Goal: Transaction & Acquisition: Purchase product/service

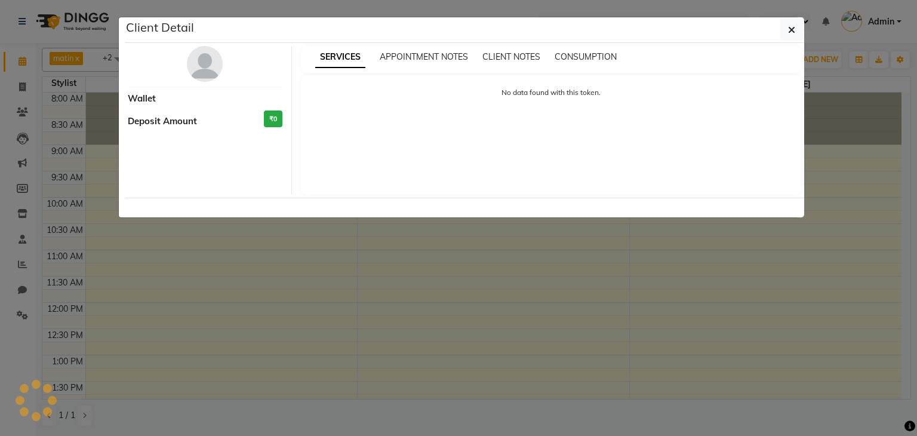
scroll to position [258, 0]
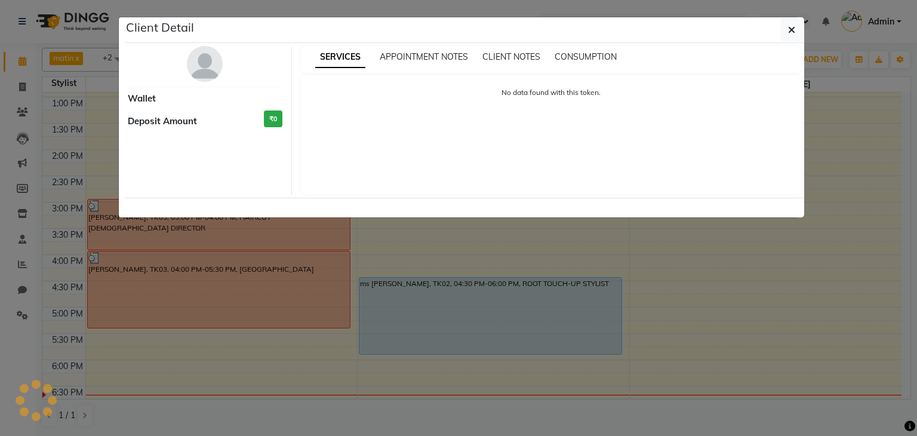
select select "5"
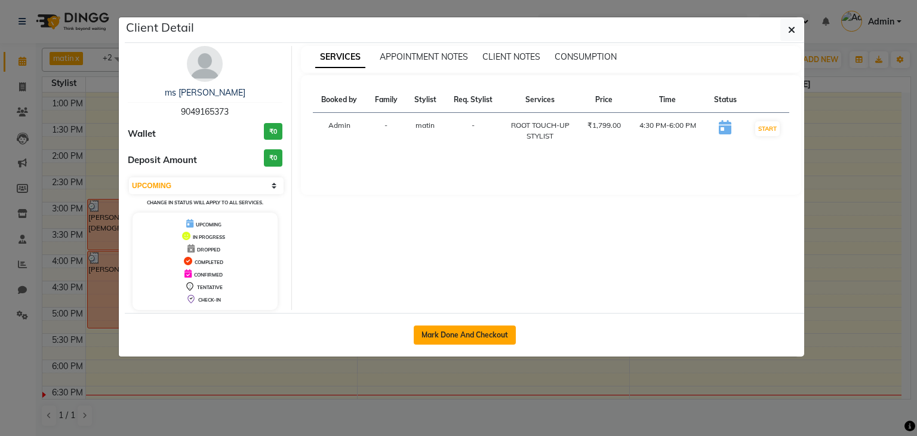
click at [477, 328] on button "Mark Done And Checkout" at bounding box center [465, 334] width 102 height 19
select select "service"
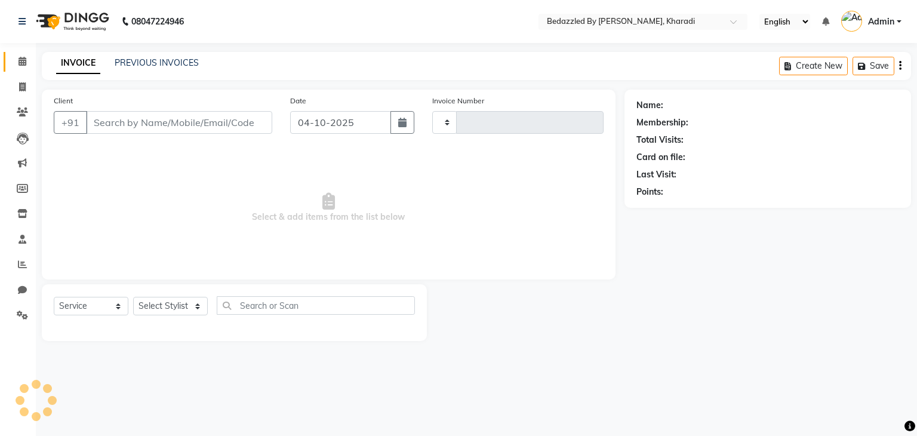
type input "0094"
select select "7562"
type input "9049165373"
select select "75709"
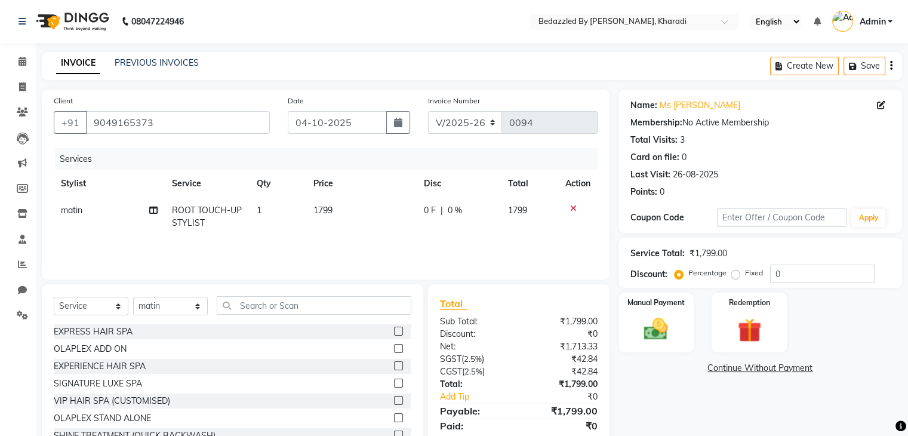
click at [323, 208] on span "1799" at bounding box center [322, 210] width 19 height 11
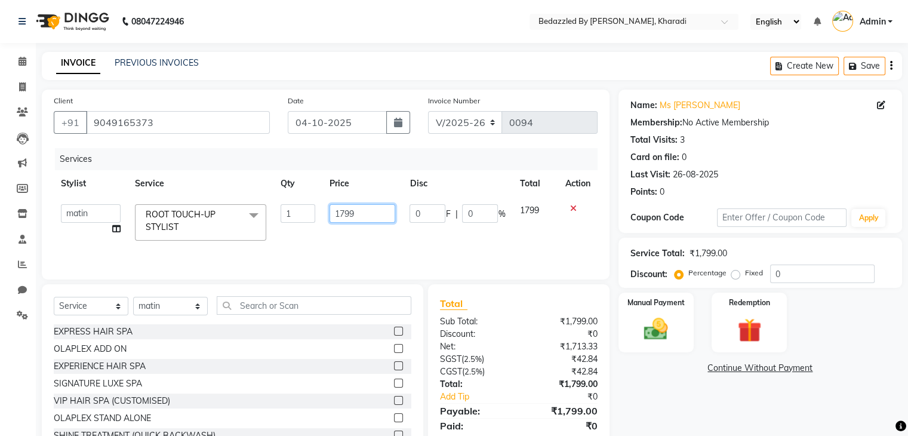
click at [356, 213] on input "1799" at bounding box center [363, 213] width 66 height 19
type input "1"
type input "2300"
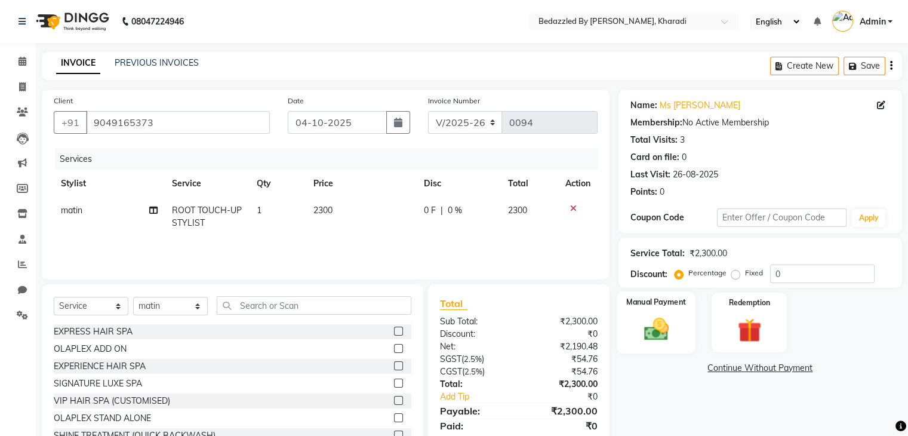
click at [664, 340] on img at bounding box center [656, 329] width 40 height 29
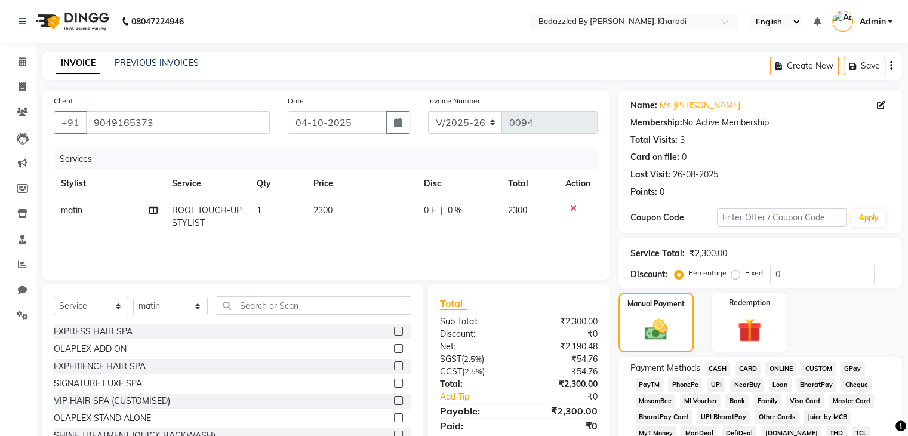
click at [749, 373] on span "CARD" at bounding box center [748, 369] width 26 height 14
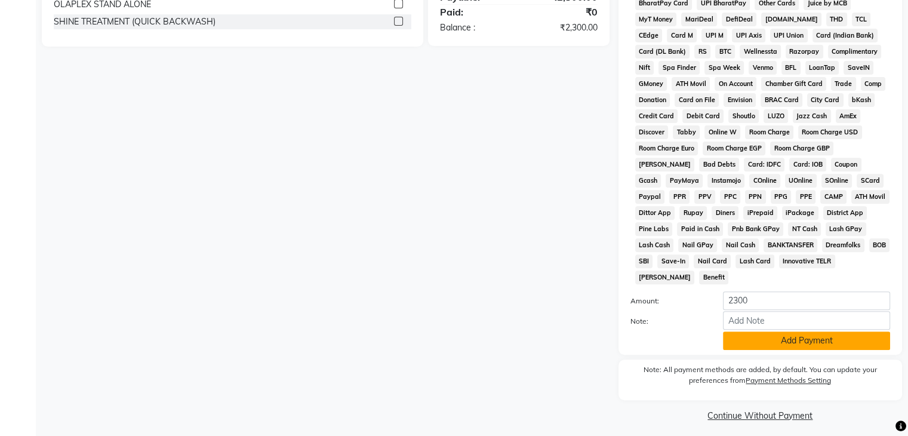
click at [770, 331] on button "Add Payment" at bounding box center [806, 340] width 167 height 19
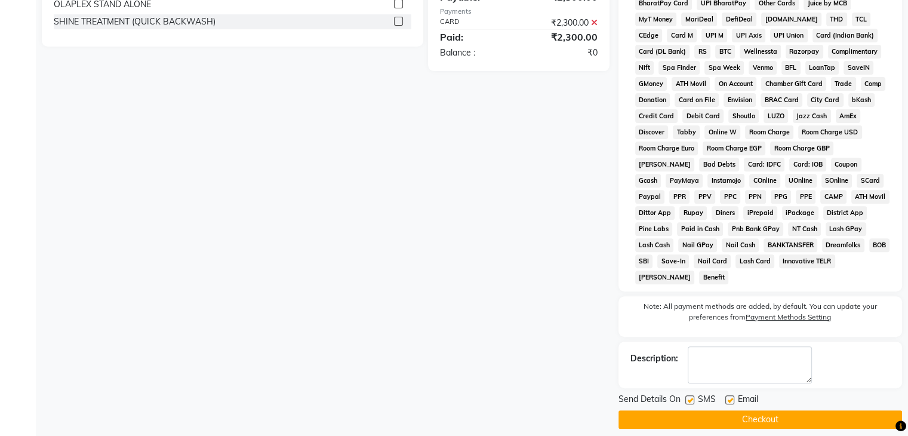
click at [721, 417] on button "Checkout" at bounding box center [760, 419] width 284 height 19
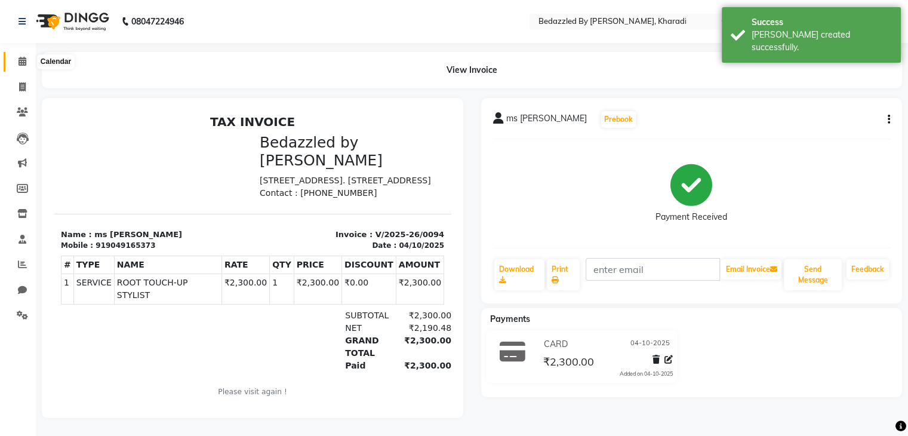
click at [21, 63] on icon at bounding box center [23, 61] width 8 height 9
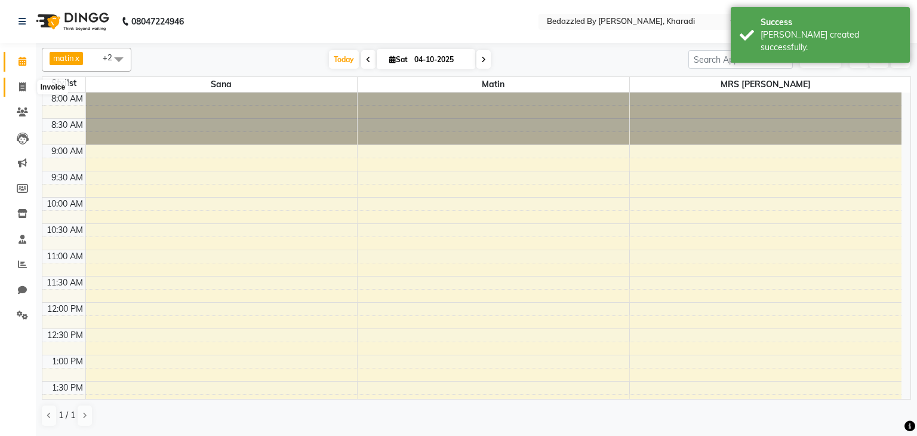
click at [23, 90] on icon at bounding box center [22, 86] width 7 height 9
select select "7562"
select select "service"
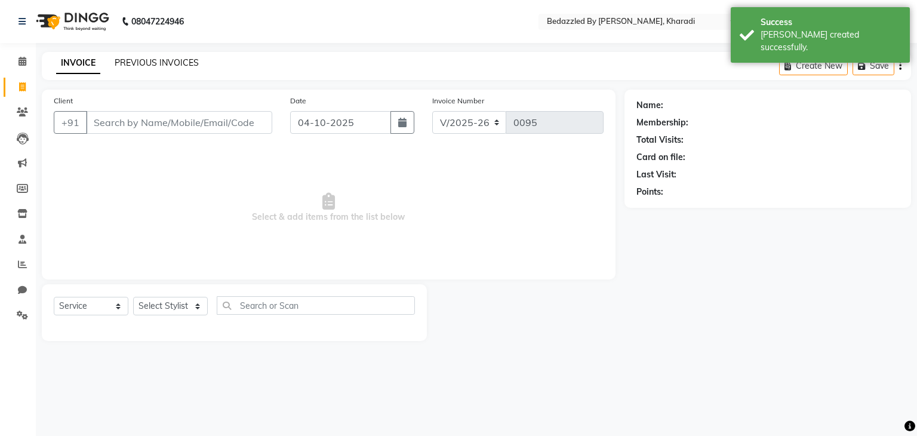
click at [175, 61] on link "PREVIOUS INVOICES" at bounding box center [157, 62] width 84 height 11
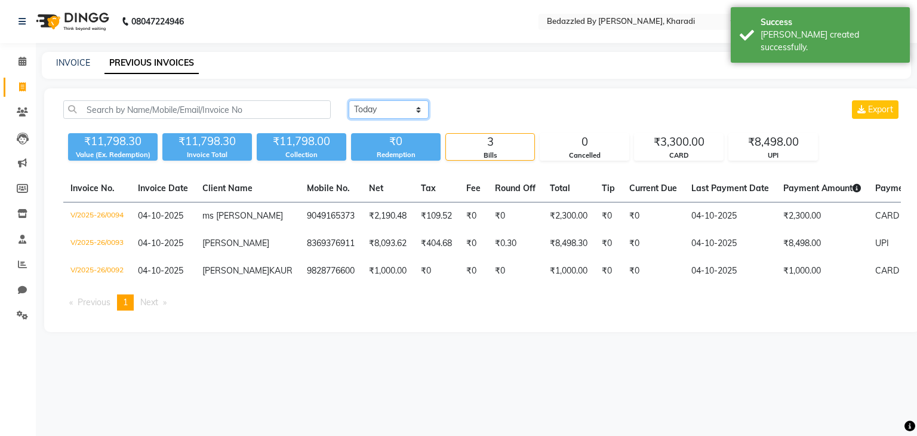
click at [375, 109] on select "[DATE] [DATE] Custom Range" at bounding box center [389, 109] width 80 height 19
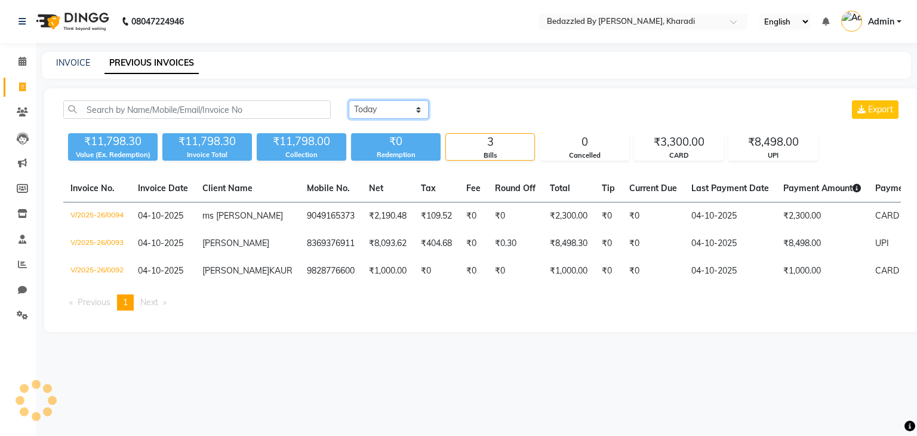
select select "range"
click at [349, 100] on select "[DATE] [DATE] Custom Range" at bounding box center [389, 109] width 80 height 19
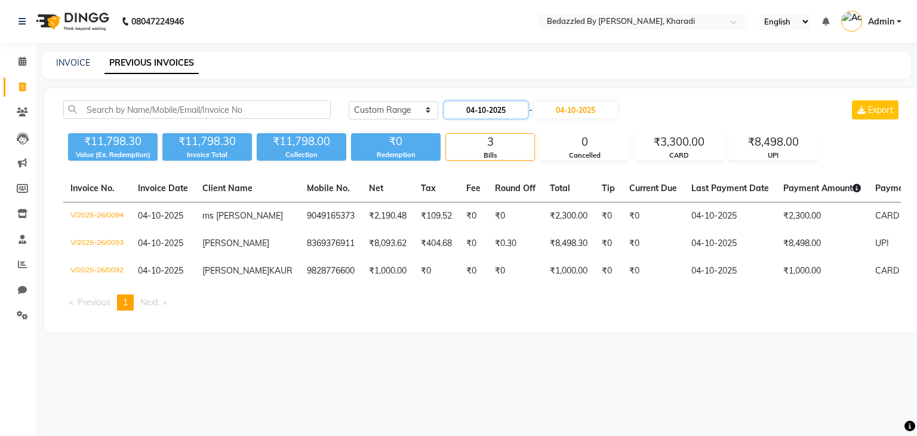
drag, startPoint x: 480, startPoint y: 104, endPoint x: 512, endPoint y: 109, distance: 32.5
click at [512, 109] on input "04-10-2025" at bounding box center [486, 109] width 84 height 17
select select "10"
select select "2025"
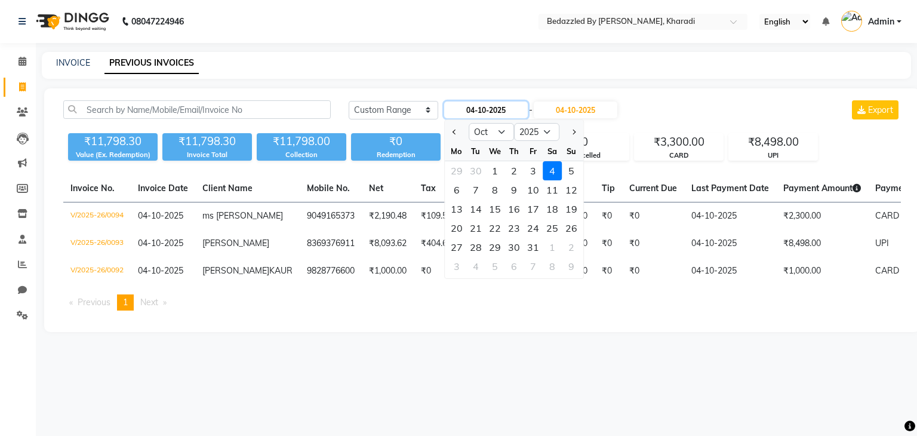
click at [512, 109] on input "04-10-2025" at bounding box center [486, 109] width 84 height 17
click at [503, 310] on ul "Previous page 1 / 1 You're on page 1 Next page" at bounding box center [482, 302] width 838 height 16
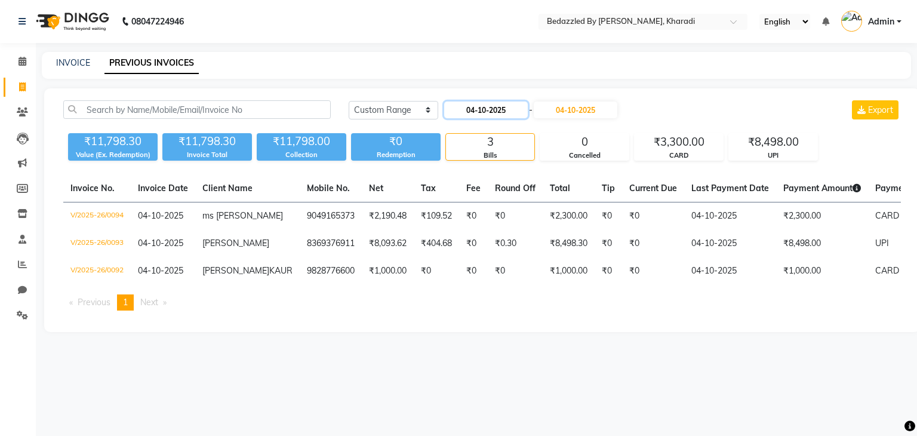
click at [505, 107] on input "04-10-2025" at bounding box center [486, 109] width 84 height 17
select select "10"
select select "2025"
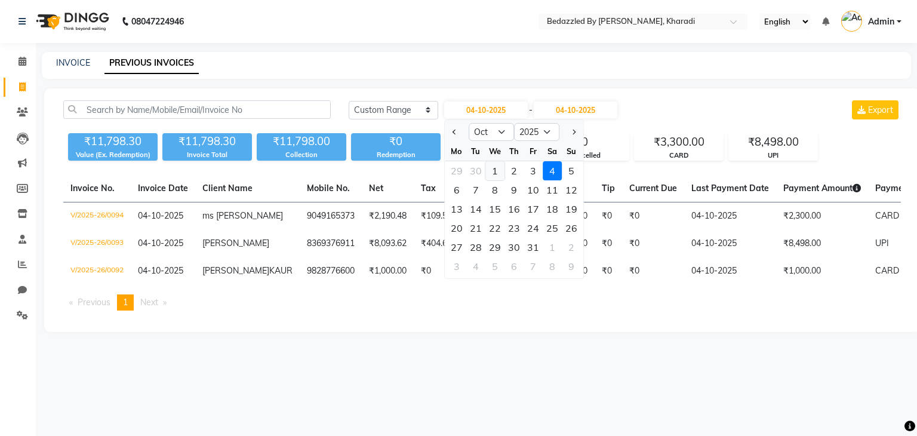
click at [499, 165] on div "1" at bounding box center [494, 170] width 19 height 19
type input "01-10-2025"
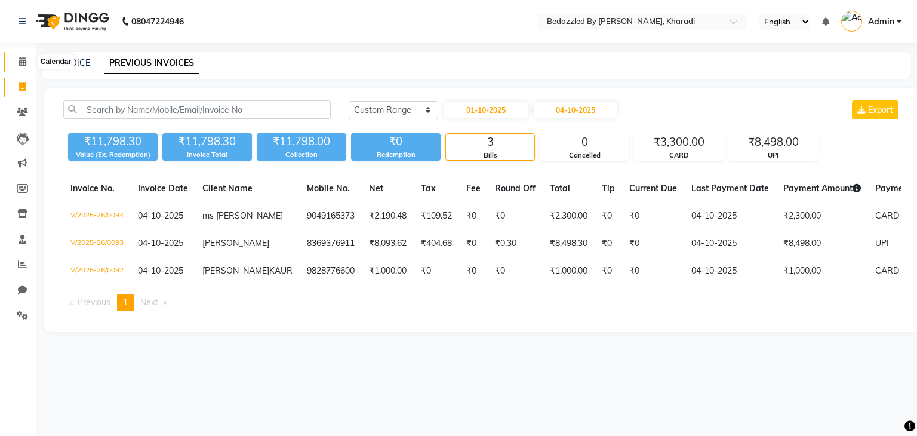
click at [23, 56] on span at bounding box center [22, 62] width 21 height 14
